Goal: Information Seeking & Learning: Learn about a topic

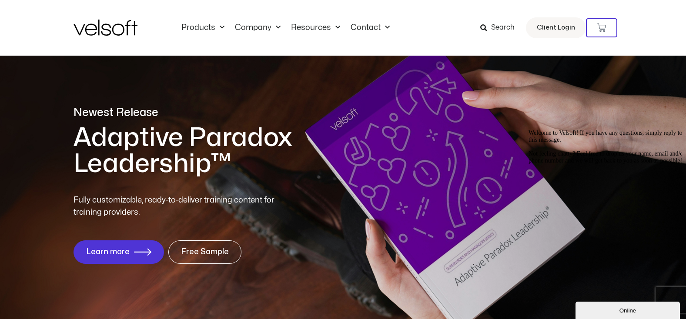
click at [664, 25] on div "Products All Products Content ILT Courseware Storyline 360 Courses SCORM Course…" at bounding box center [343, 28] width 686 height 56
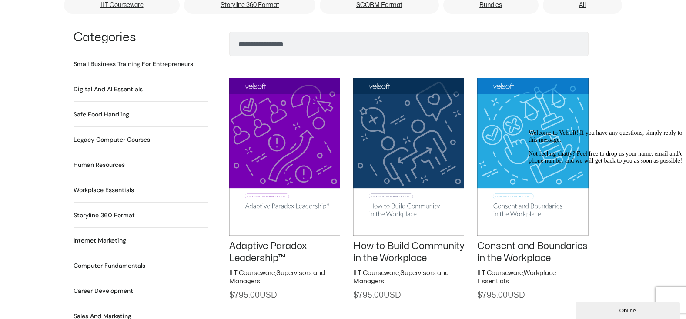
scroll to position [609, 0]
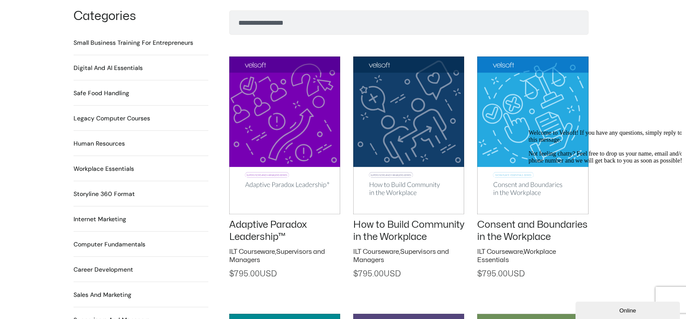
drag, startPoint x: 390, startPoint y: 218, endPoint x: 359, endPoint y: 187, distance: 44.0
click at [359, 187] on img at bounding box center [408, 135] width 111 height 157
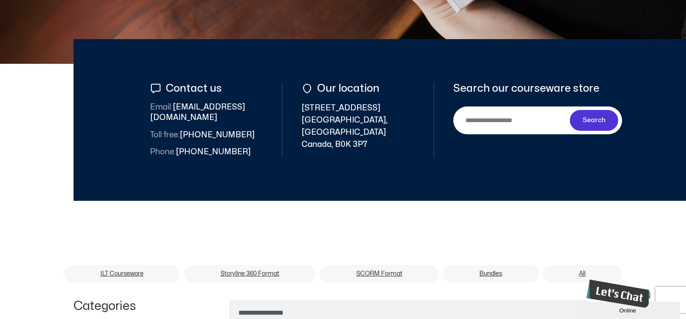
scroll to position [87, 0]
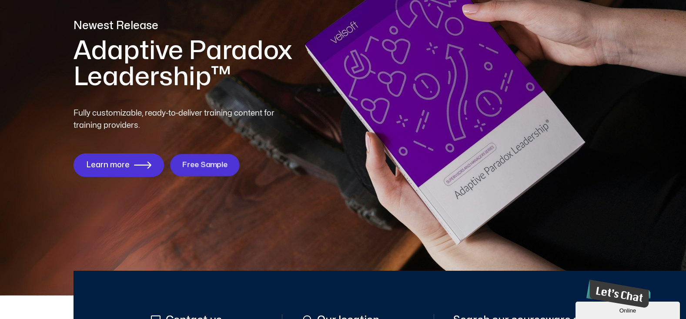
click at [196, 168] on span "Free Sample" at bounding box center [205, 165] width 46 height 8
click at [209, 160] on link "Free Sample" at bounding box center [205, 165] width 70 height 22
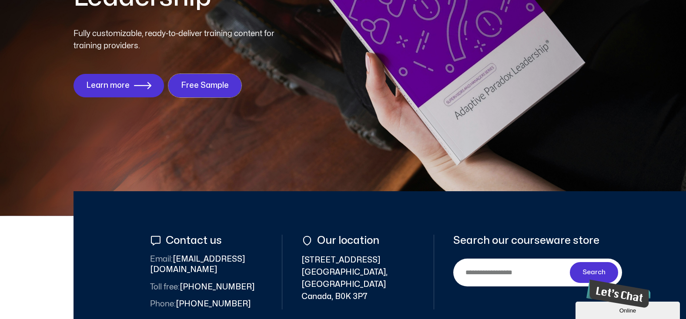
scroll to position [174, 0]
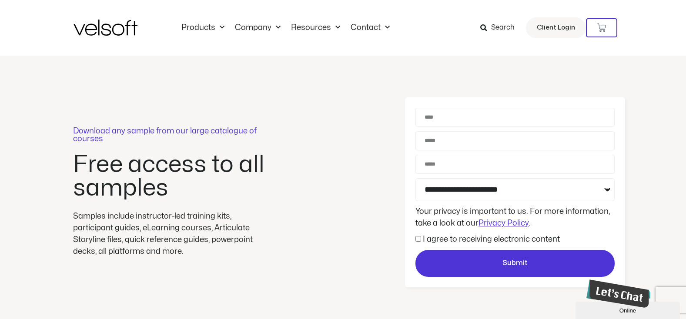
click at [505, 27] on span "Search" at bounding box center [502, 27] width 23 height 11
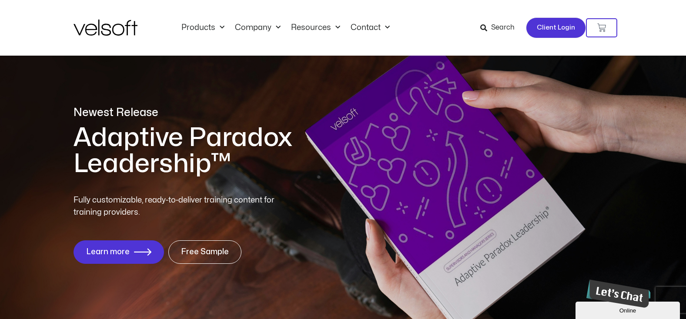
click at [561, 26] on span "Client Login" at bounding box center [556, 27] width 38 height 11
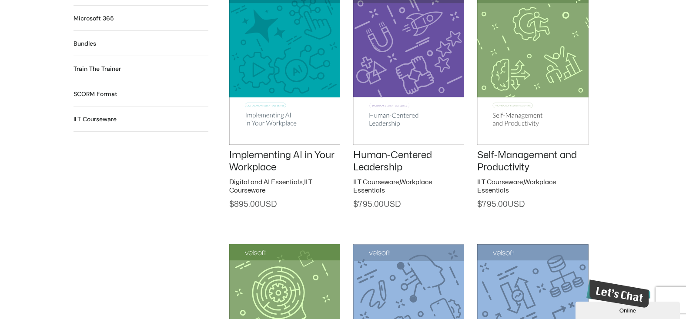
scroll to position [957, 0]
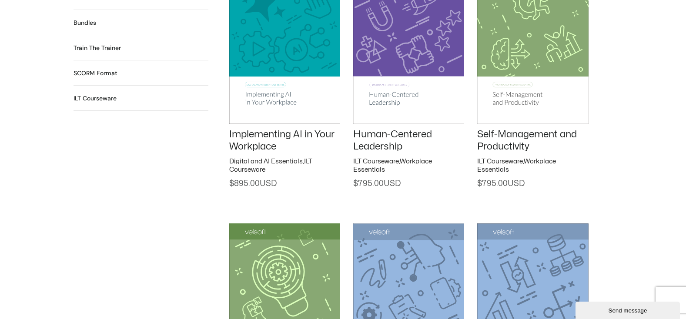
drag, startPoint x: 678, startPoint y: 78, endPoint x: 674, endPoint y: 77, distance: 4.4
click at [676, 78] on div "Search Categories Small Business Training for Entrepreneurs 22 Products Digital…" at bounding box center [343, 220] width 686 height 1117
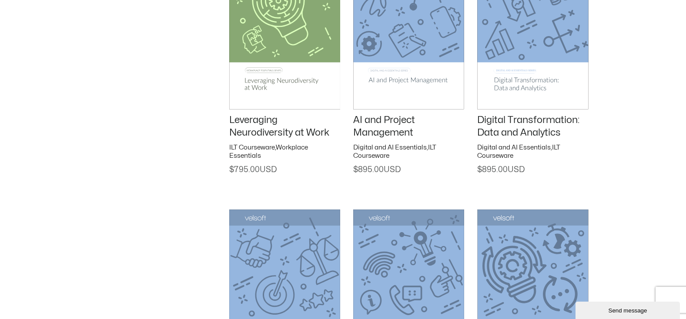
scroll to position [1262, 0]
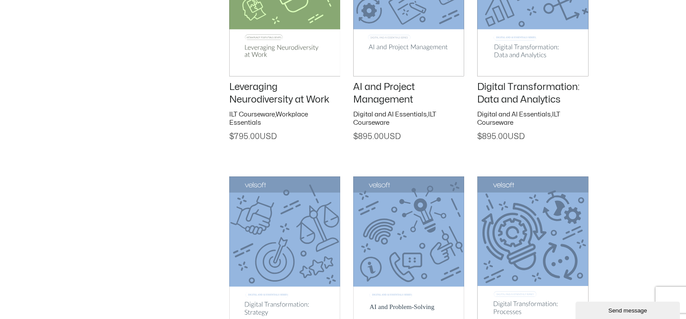
click at [483, 86] on link "Digital Transformation: Data and Analytics" at bounding box center [528, 93] width 102 height 22
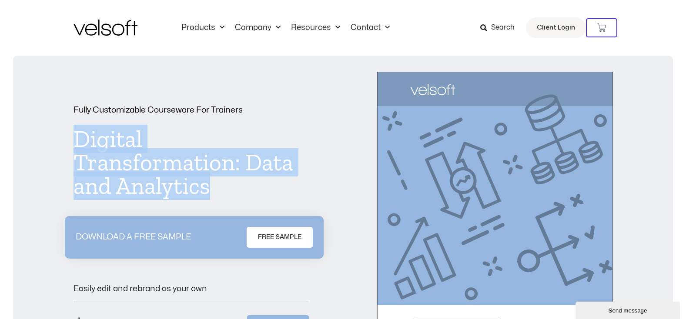
drag, startPoint x: 76, startPoint y: 135, endPoint x: 262, endPoint y: 182, distance: 191.5
click at [262, 182] on h1 "Digital Transformation: Data and Analytics" at bounding box center [191, 162] width 235 height 70
copy h1 "Digital Transformation: Data and Analytics"
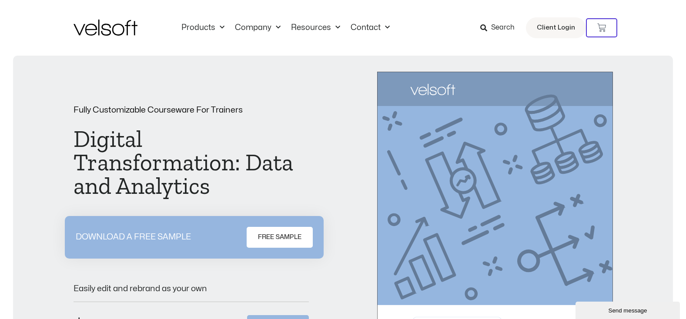
click at [555, 47] on div "Products All Products Content ILT Courseware Storyline 360 Courses SCORM Course…" at bounding box center [343, 28] width 539 height 56
click at [639, 59] on div "Fully Customizable Courseware For Trainers Digital Transformation: Data and Ana…" at bounding box center [343, 246] width 660 height 380
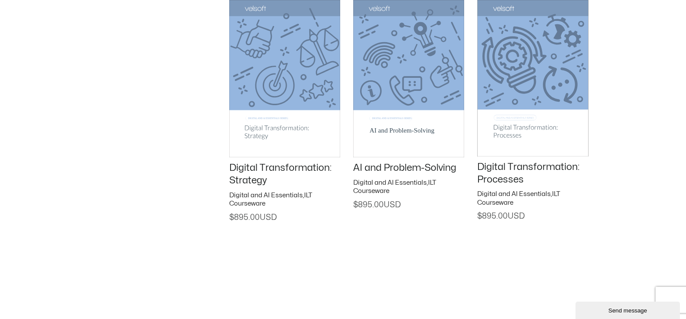
scroll to position [1446, 0]
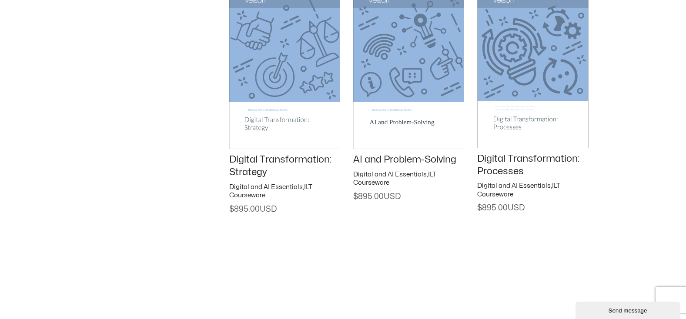
click at [293, 159] on link "Digital Transformation: Strategy" at bounding box center [280, 166] width 102 height 22
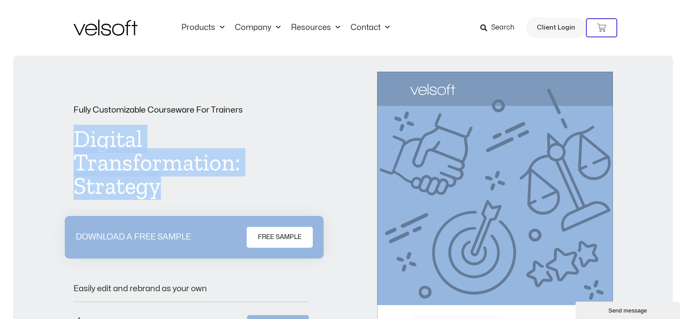
drag, startPoint x: 74, startPoint y: 134, endPoint x: 227, endPoint y: 200, distance: 167.0
click at [227, 200] on div "Fully Customizable Courseware For Trainers Digital Transformation: Strategy DOW…" at bounding box center [191, 238] width 235 height 265
copy h1 "Digital Transformation: Strategy"
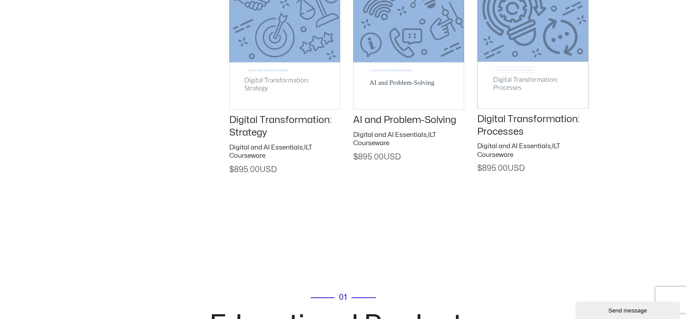
scroll to position [1490, 0]
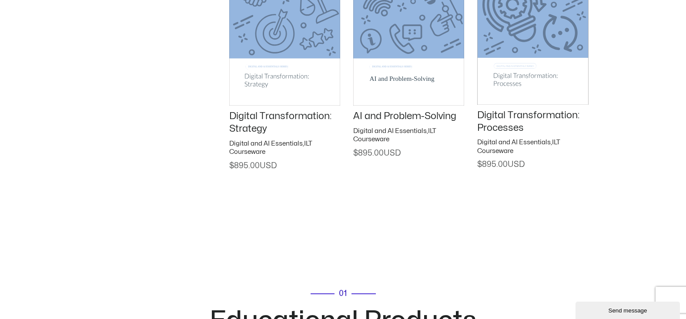
click at [504, 124] on h2 "Digital Transformation: Processes" at bounding box center [532, 121] width 111 height 25
drag, startPoint x: 477, startPoint y: 116, endPoint x: 555, endPoint y: 128, distance: 79.2
copy link "Digital Transformation: Processes"
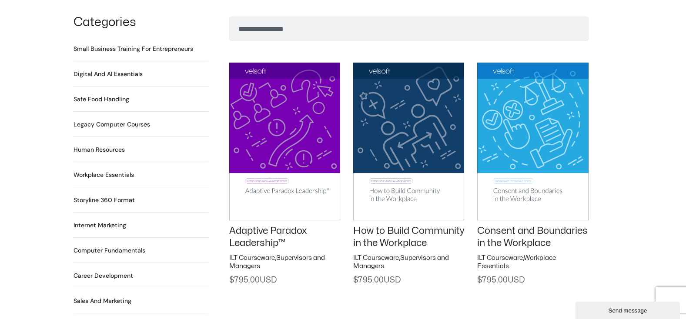
scroll to position [620, 0]
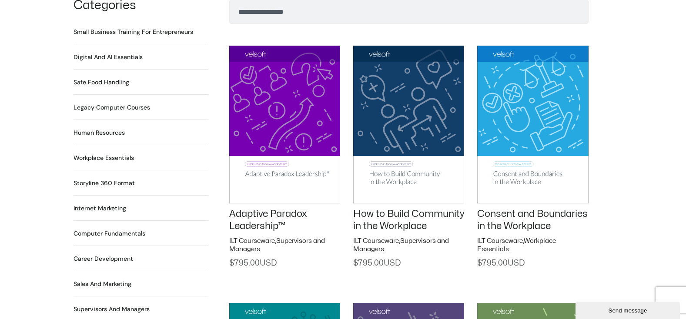
click at [366, 209] on h2 "How to Build Community in the Workplace" at bounding box center [408, 220] width 111 height 25
drag, startPoint x: 368, startPoint y: 209, endPoint x: 664, endPoint y: 201, distance: 296.4
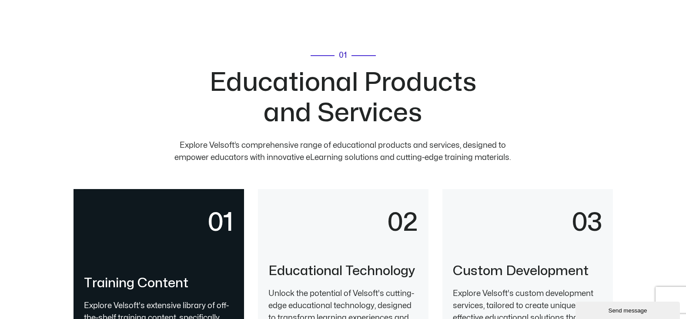
scroll to position [1751, 0]
